Goal: Task Accomplishment & Management: Use online tool/utility

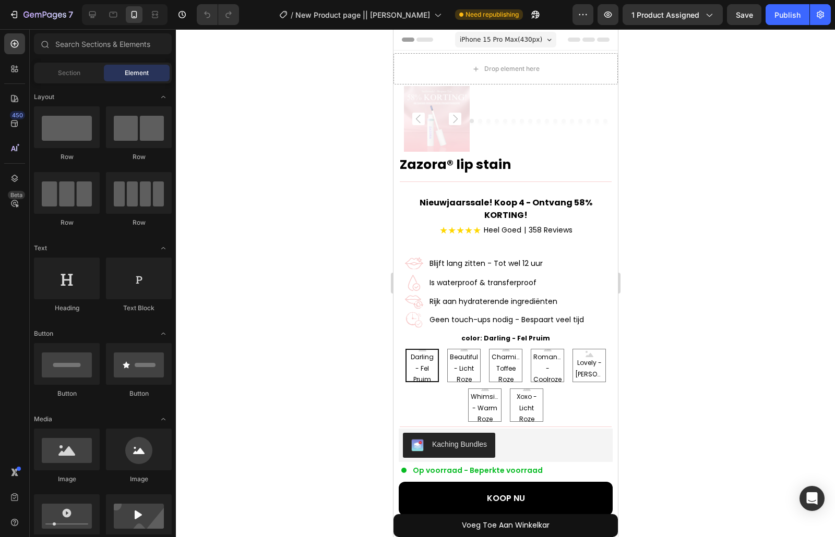
radio input "false"
click at [174, 13] on button "button" at bounding box center [182, 14] width 21 height 21
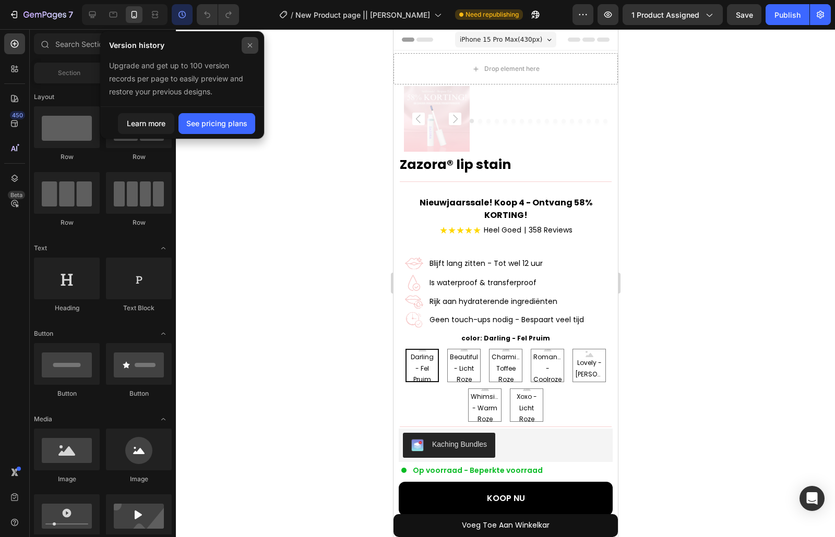
click at [246, 55] on span at bounding box center [249, 45] width 27 height 27
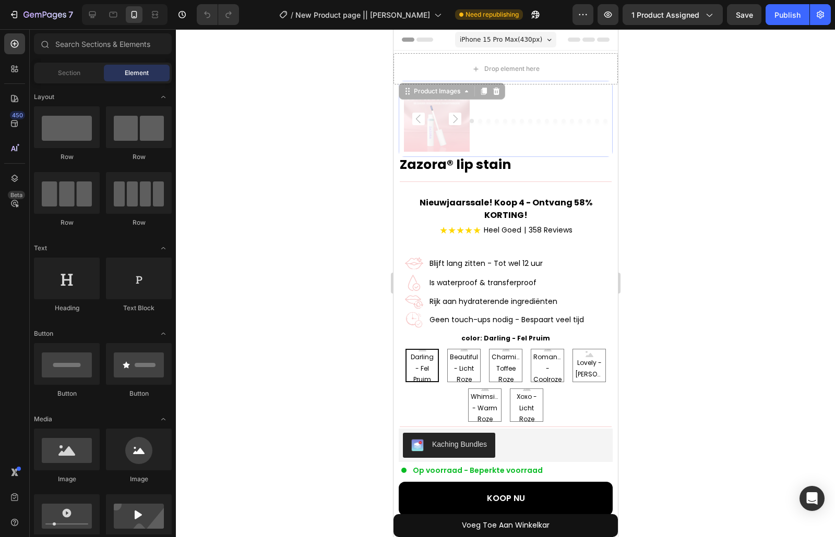
click at [449, 117] on icon "Carousel Next Arrow" at bounding box center [454, 119] width 13 height 13
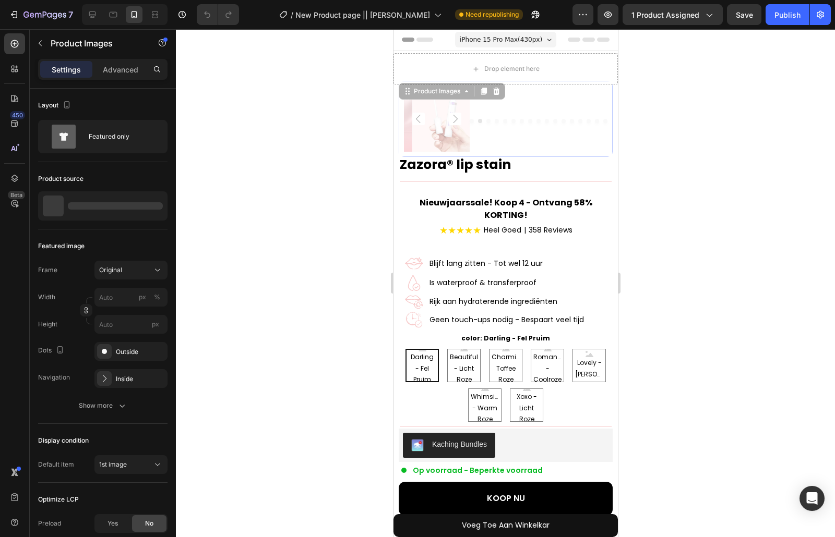
click at [449, 117] on icon "Carousel Next Arrow" at bounding box center [454, 119] width 13 height 13
click at [674, 125] on div at bounding box center [505, 283] width 659 height 508
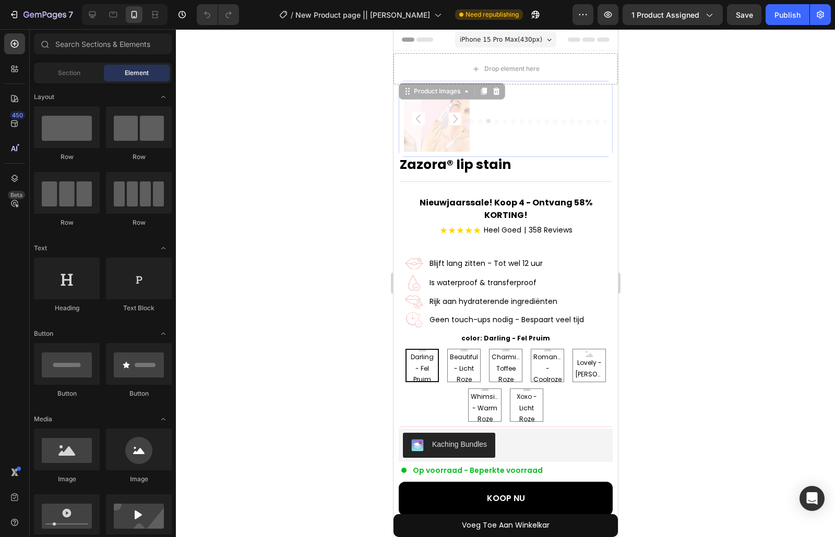
click at [523, 107] on div at bounding box center [538, 121] width 138 height 62
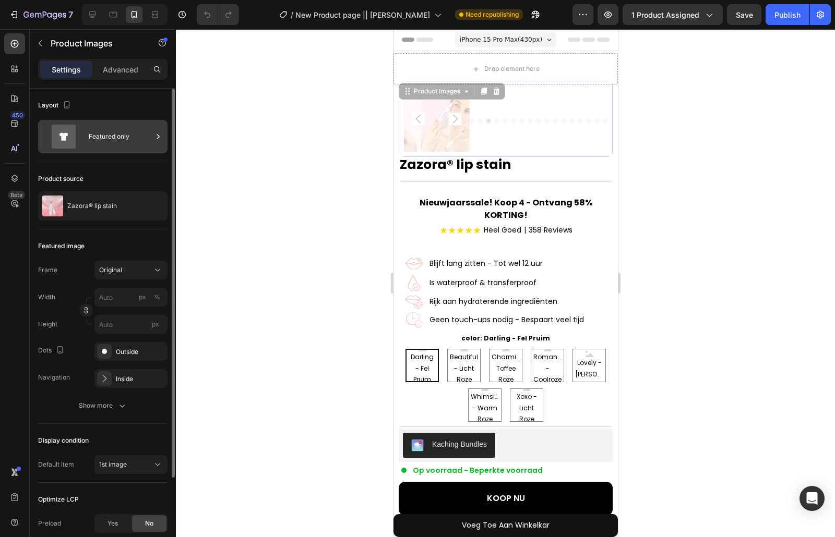
click at [150, 141] on div "Featured only" at bounding box center [121, 137] width 64 height 24
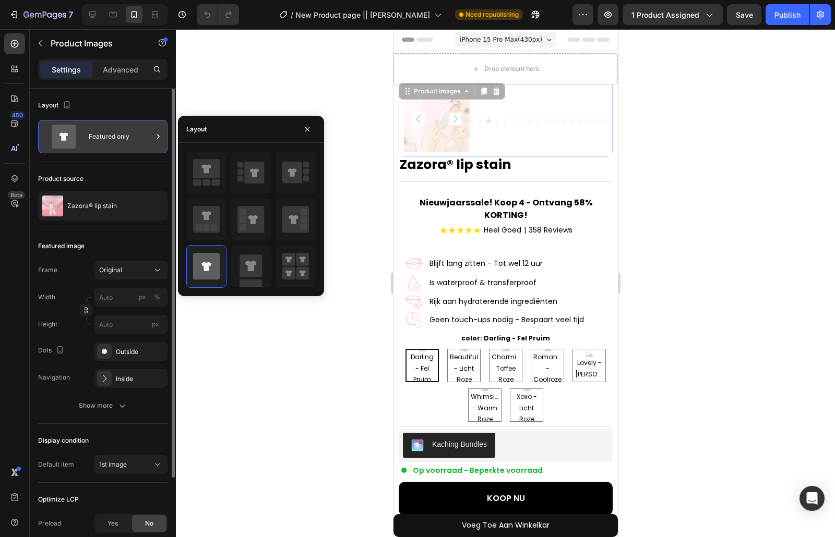
click at [150, 140] on div "Featured only" at bounding box center [121, 137] width 64 height 24
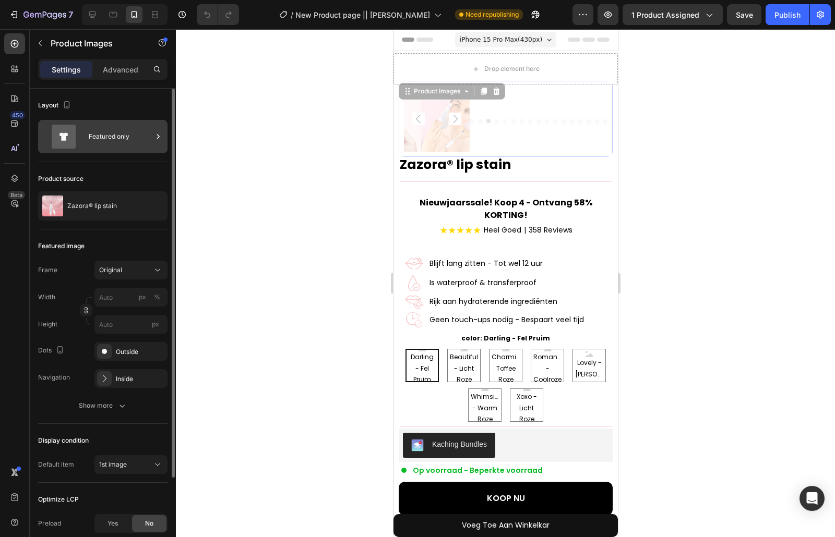
click at [126, 118] on div "Layout Featured only" at bounding box center [102, 126] width 129 height 74
click at [143, 133] on div "Featured only" at bounding box center [121, 137] width 64 height 24
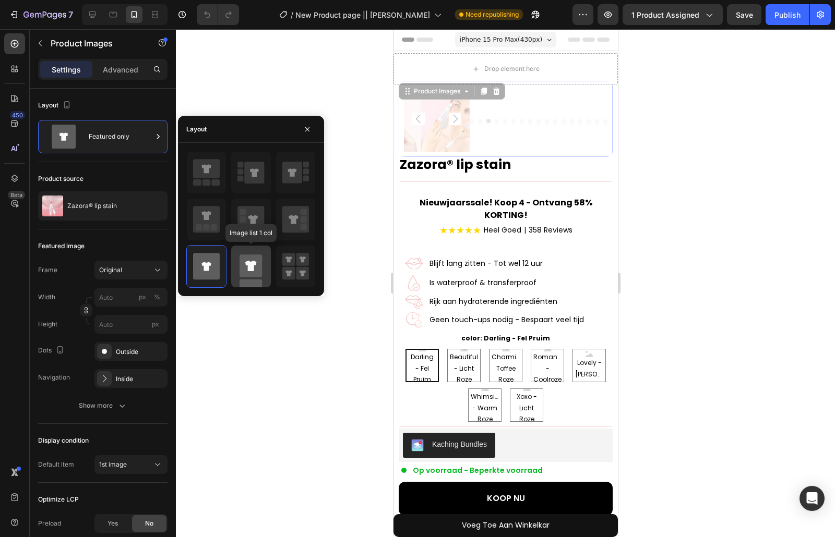
click at [252, 253] on icon at bounding box center [250, 267] width 27 height 42
type input "100"
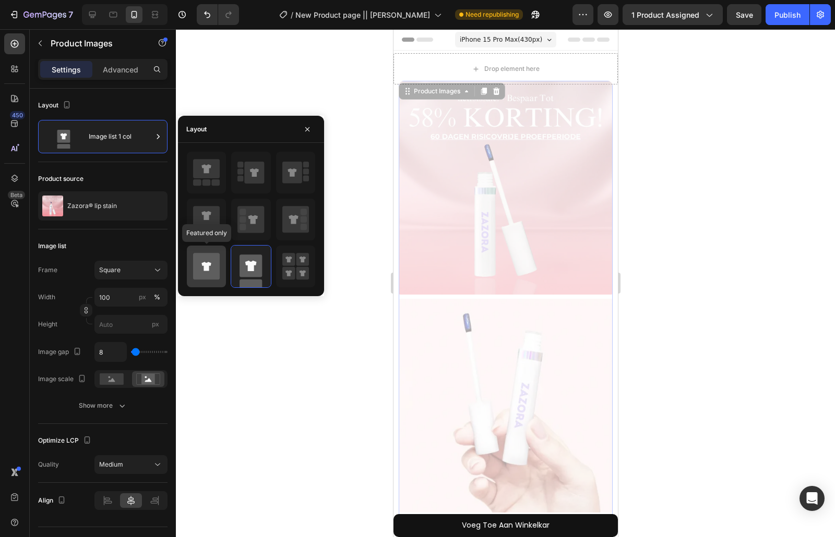
click at [220, 274] on div at bounding box center [206, 267] width 39 height 42
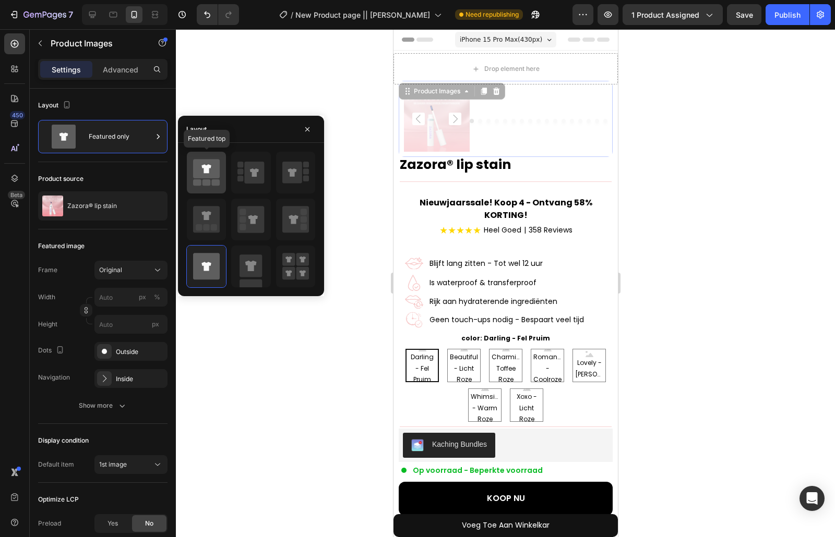
click at [206, 178] on icon at bounding box center [206, 168] width 27 height 19
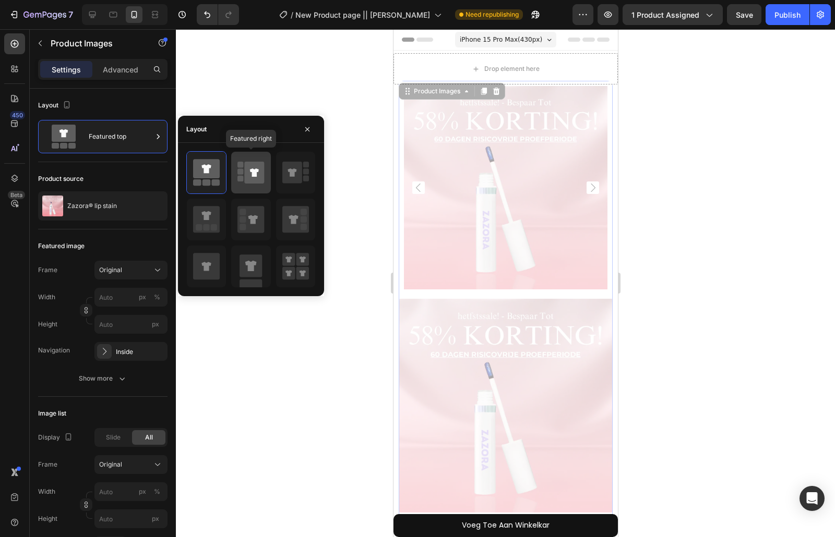
click at [245, 173] on icon at bounding box center [255, 173] width 20 height 22
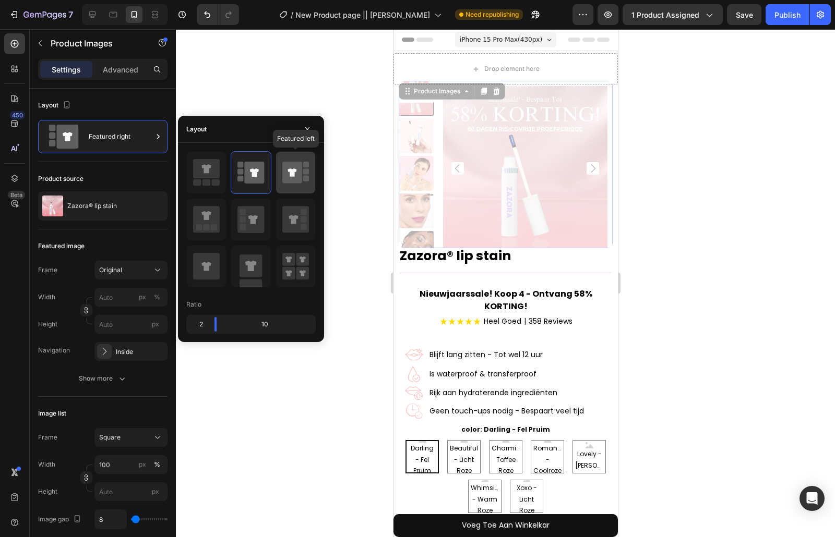
click at [292, 163] on icon at bounding box center [292, 173] width 20 height 22
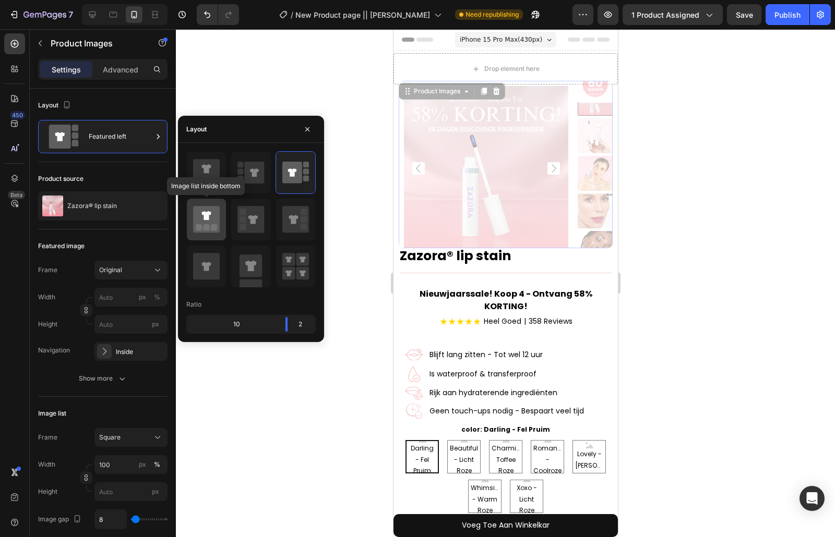
click at [217, 209] on icon at bounding box center [206, 219] width 27 height 27
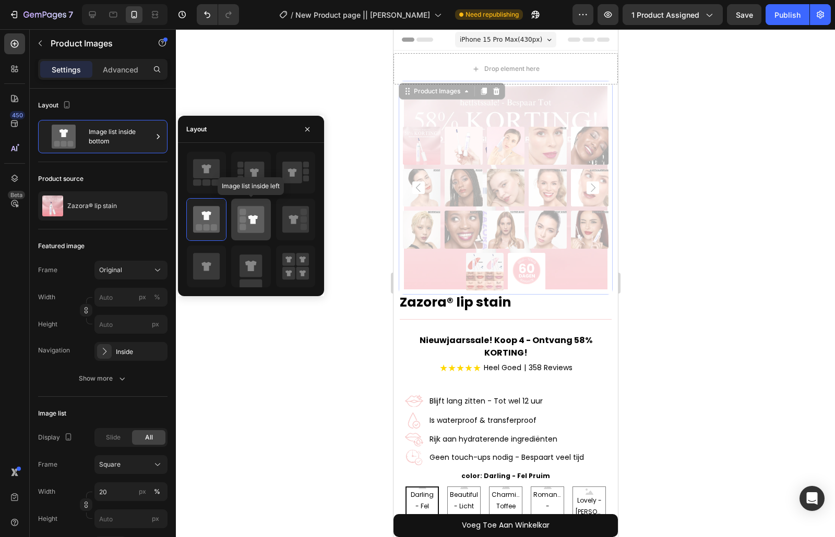
click at [247, 217] on icon at bounding box center [250, 219] width 27 height 27
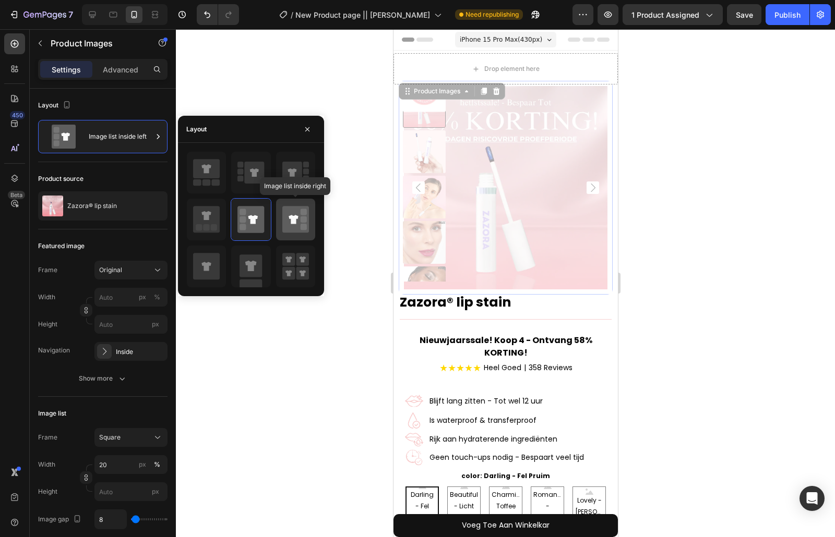
click at [281, 214] on div at bounding box center [295, 220] width 39 height 42
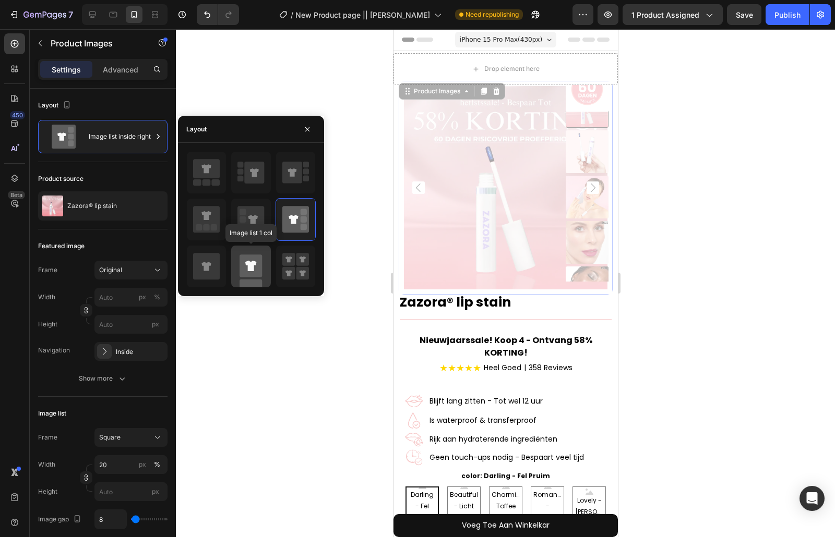
click at [252, 261] on rect at bounding box center [250, 266] width 22 height 22
type input "100"
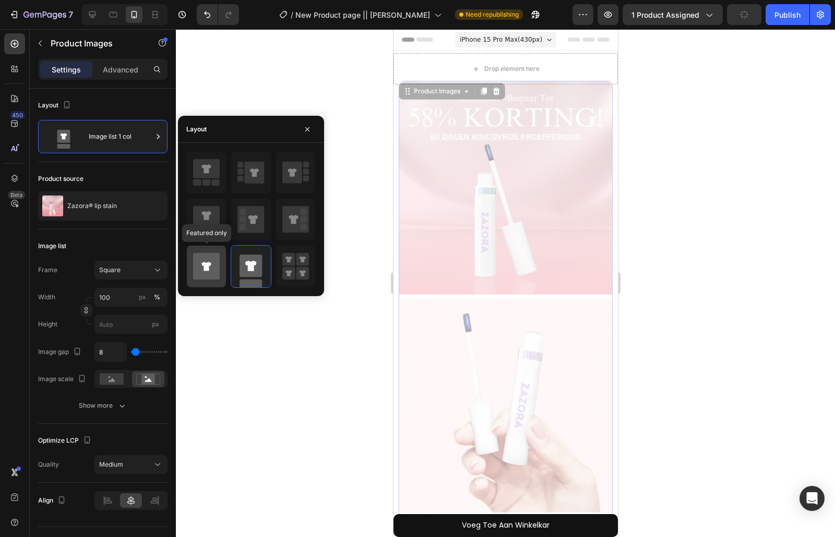
click at [215, 265] on icon at bounding box center [206, 266] width 27 height 27
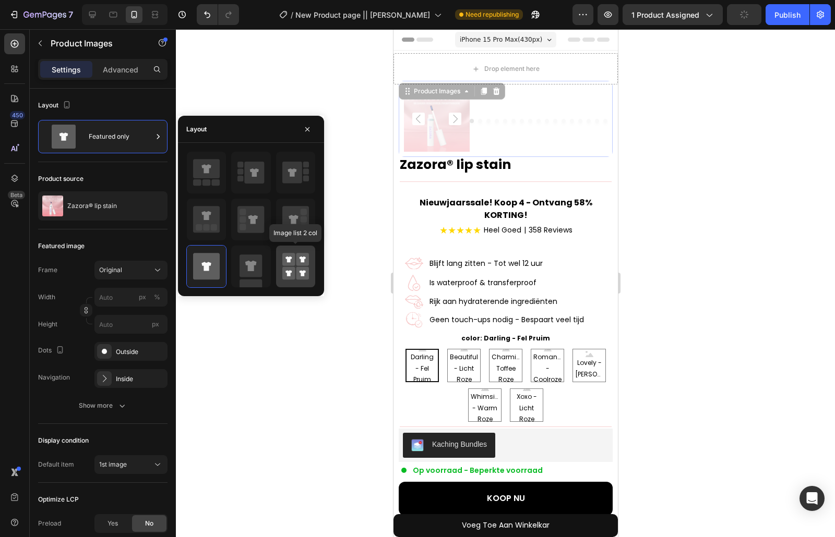
click at [290, 261] on rect at bounding box center [288, 259] width 13 height 13
type input "50"
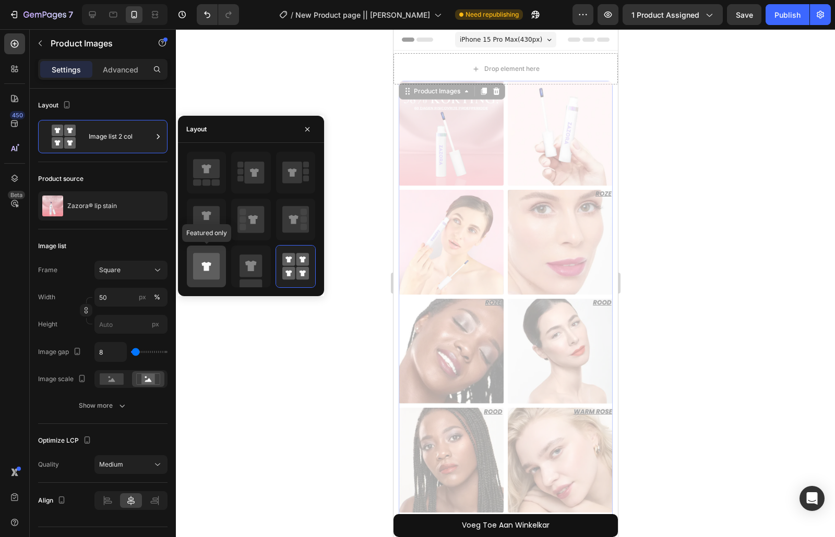
click at [210, 265] on icon at bounding box center [205, 266] width 9 height 9
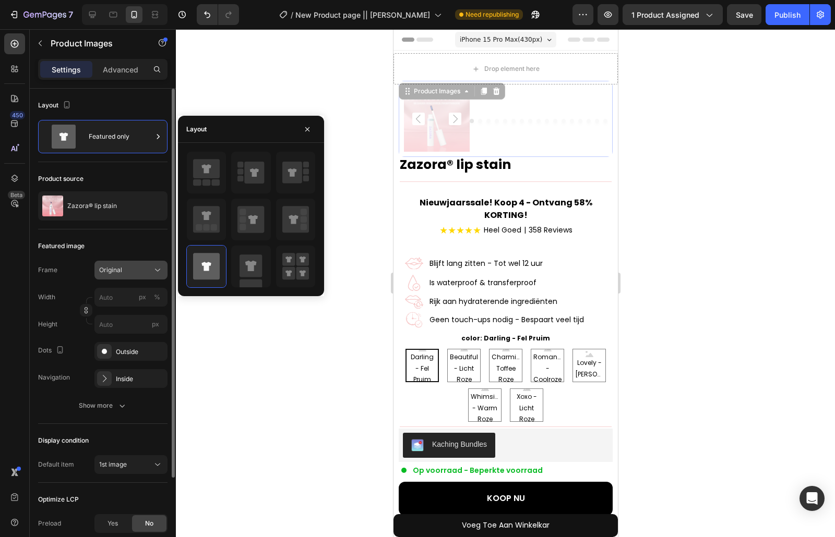
click at [139, 272] on div "Original" at bounding box center [124, 270] width 51 height 9
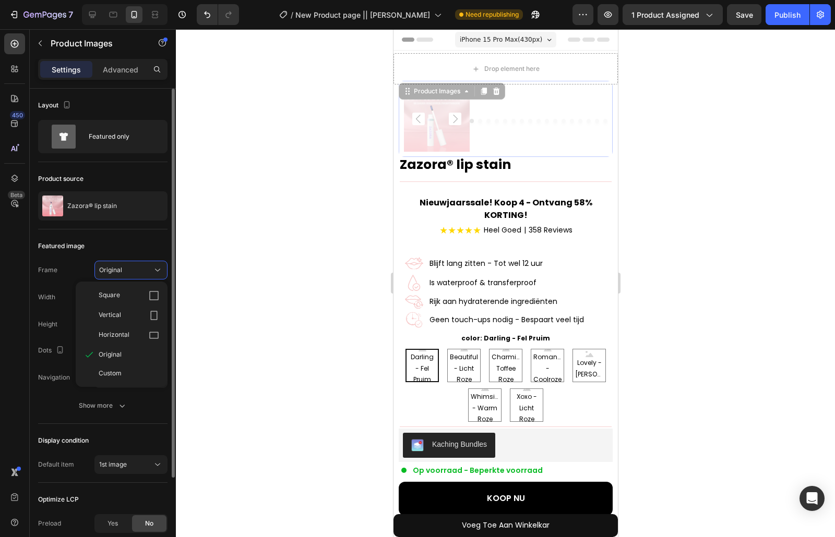
drag, startPoint x: 152, startPoint y: 336, endPoint x: 141, endPoint y: 312, distance: 26.6
click at [152, 335] on icon at bounding box center [154, 335] width 10 height 10
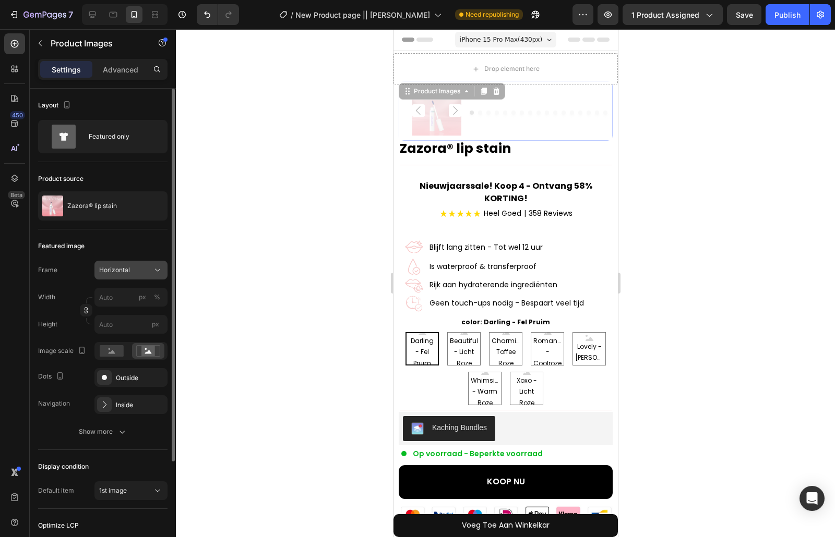
click at [142, 269] on div "Horizontal" at bounding box center [124, 270] width 51 height 9
click at [136, 348] on div "Original" at bounding box center [121, 354] width 83 height 19
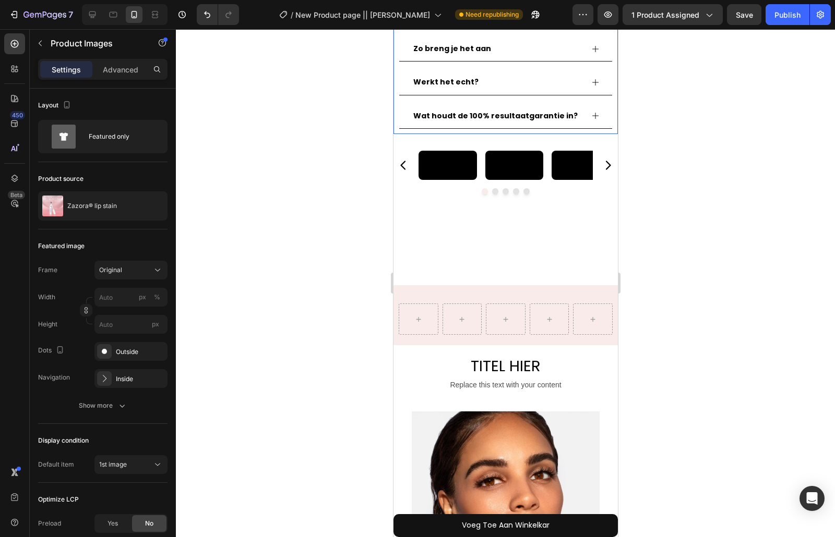
scroll to position [695, 0]
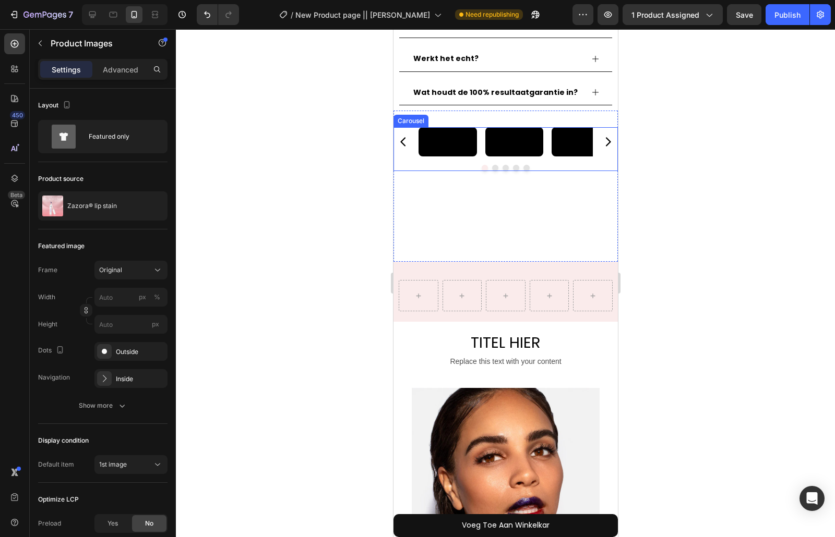
click at [605, 146] on icon "Carousel Next Arrow" at bounding box center [607, 141] width 5 height 9
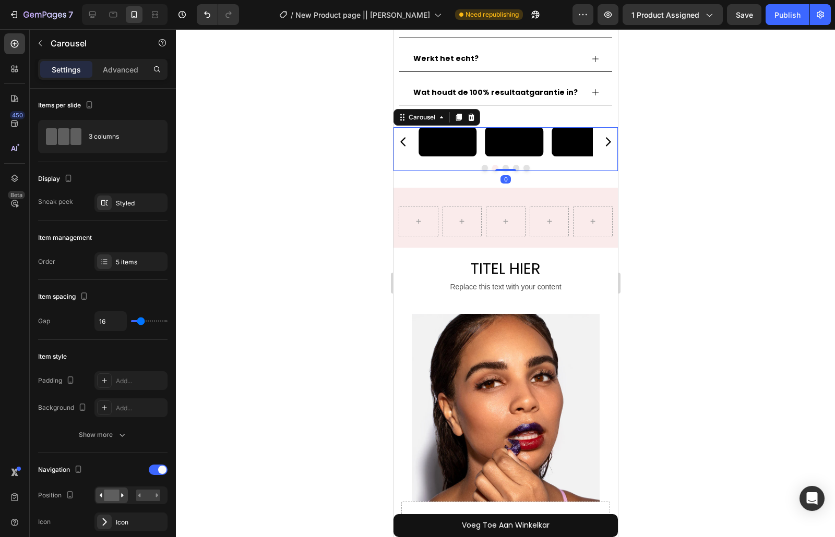
click at [605, 146] on icon "Carousel Next Arrow" at bounding box center [607, 141] width 5 height 9
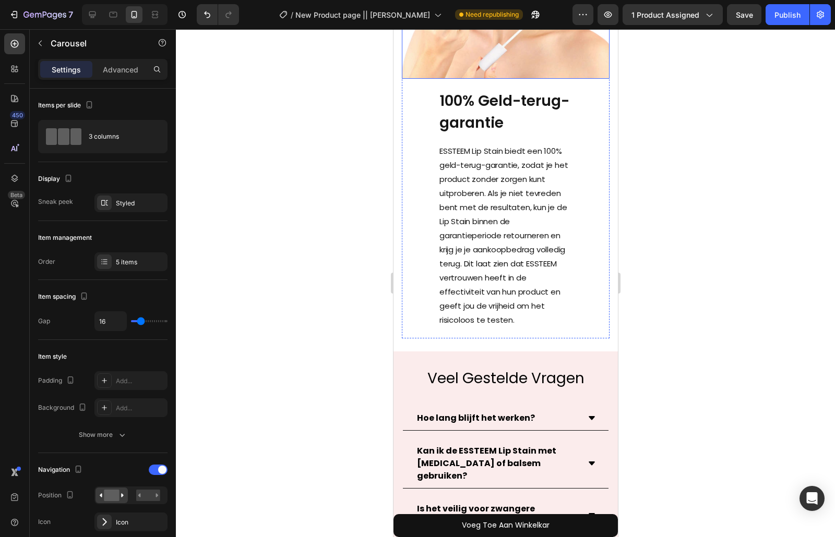
scroll to position [4397, 0]
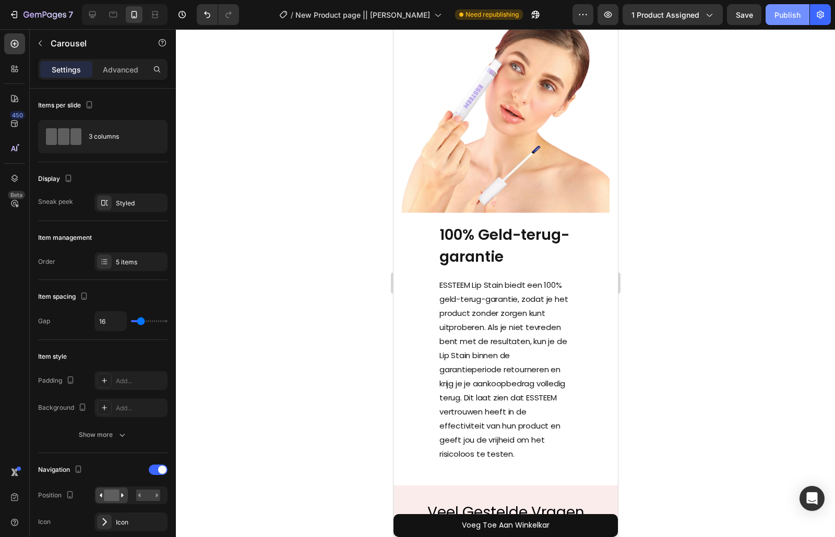
click at [778, 10] on div "Publish" at bounding box center [787, 14] width 26 height 11
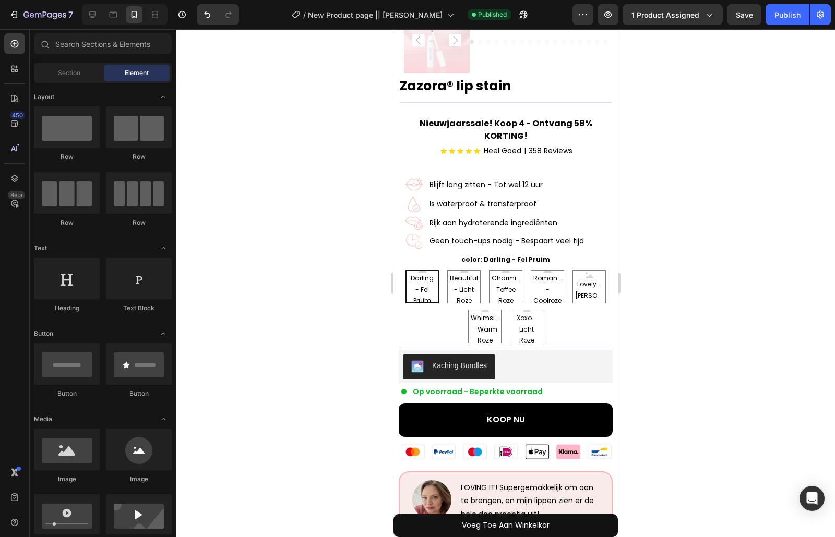
scroll to position [0, 0]
